Goal: Task Accomplishment & Management: Use online tool/utility

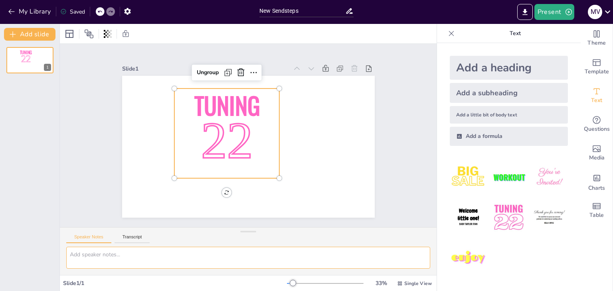
click at [138, 258] on textarea at bounding box center [248, 258] width 364 height 22
click at [130, 233] on div "Speaker Notes Transcript" at bounding box center [248, 237] width 377 height 19
click at [137, 235] on button "Transcript" at bounding box center [133, 239] width 36 height 9
click at [610, 7] on icon at bounding box center [607, 11] width 11 height 11
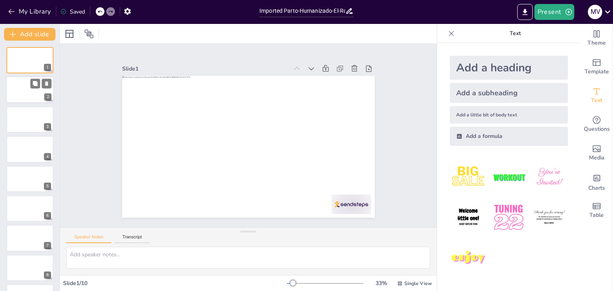
click at [26, 90] on div at bounding box center [30, 90] width 48 height 27
click at [32, 127] on div at bounding box center [30, 119] width 48 height 27
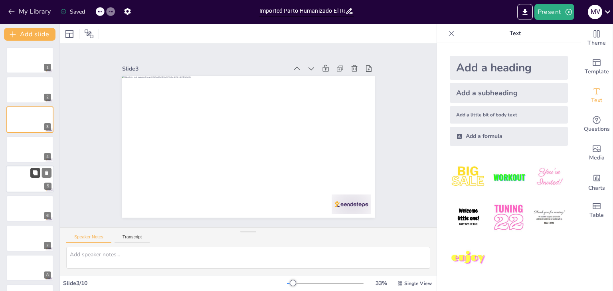
drag, startPoint x: 29, startPoint y: 154, endPoint x: 36, endPoint y: 168, distance: 15.9
click at [28, 154] on div at bounding box center [29, 149] width 47 height 26
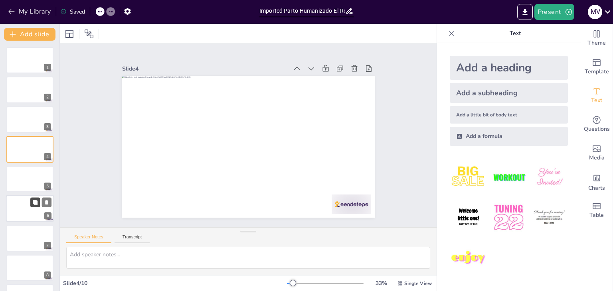
drag, startPoint x: 37, startPoint y: 182, endPoint x: 35, endPoint y: 186, distance: 4.3
click at [36, 182] on div at bounding box center [29, 179] width 47 height 26
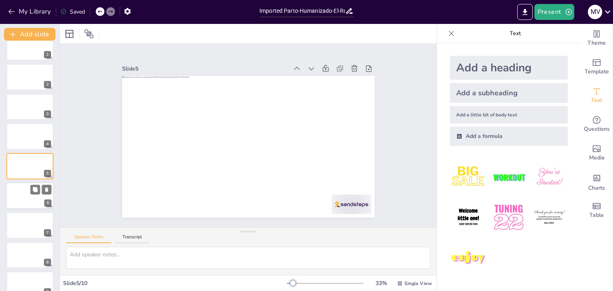
click at [35, 201] on div at bounding box center [30, 195] width 48 height 27
click at [23, 230] on div at bounding box center [29, 225] width 47 height 26
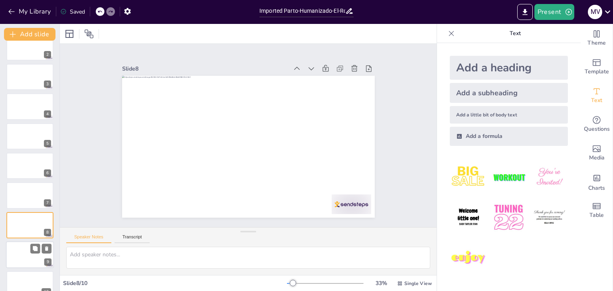
scroll to position [56, 0]
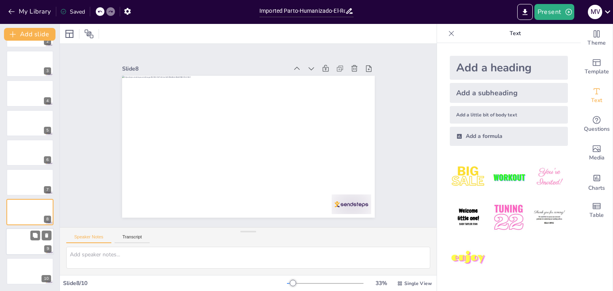
click at [24, 243] on div at bounding box center [30, 241] width 48 height 27
click at [29, 278] on div at bounding box center [30, 271] width 48 height 27
